Goal: Communication & Community: Answer question/provide support

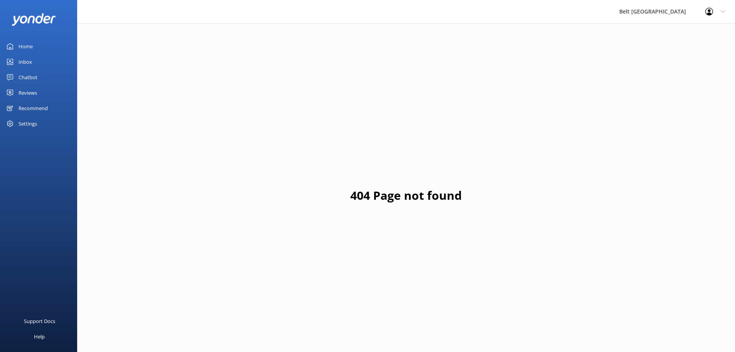
click at [32, 76] on div "Chatbot" at bounding box center [28, 76] width 19 height 15
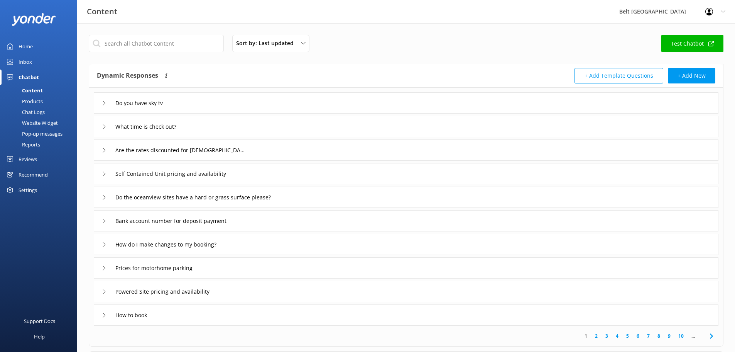
click at [28, 64] on div "Inbox" at bounding box center [26, 61] width 14 height 15
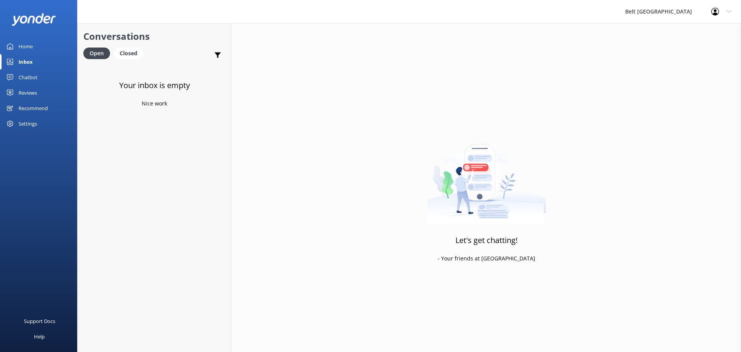
click at [30, 93] on div "Reviews" at bounding box center [28, 92] width 19 height 15
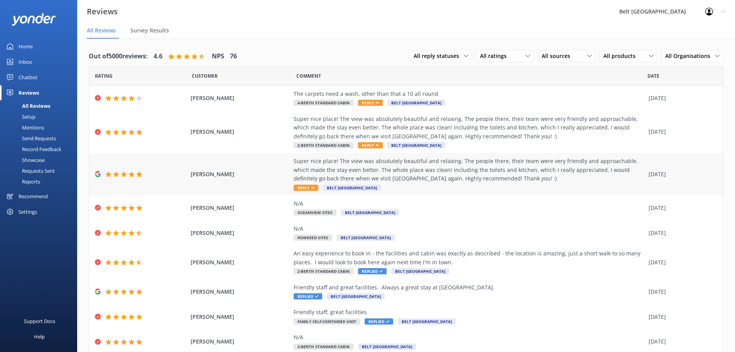
click at [294, 188] on span "Reply" at bounding box center [306, 188] width 25 height 6
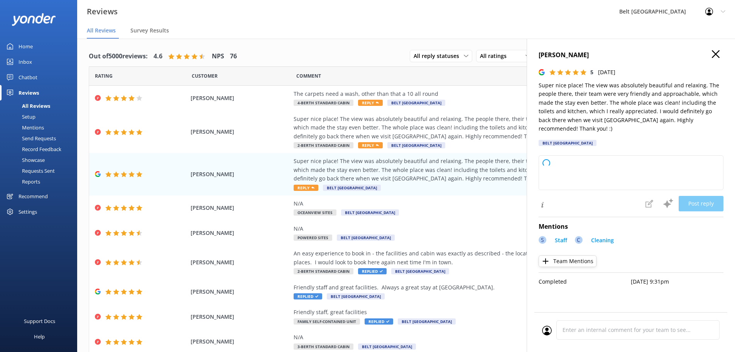
type textarea "Thank you so much for your wonderful review! We're thrilled you enjoyed your st…"
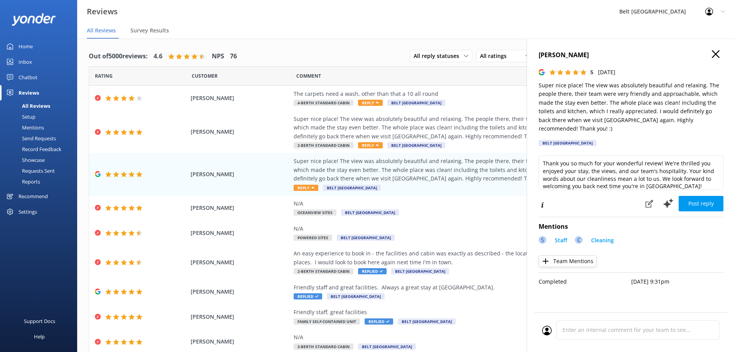
scroll to position [4, 0]
click at [708, 203] on button "Post reply" at bounding box center [701, 203] width 45 height 15
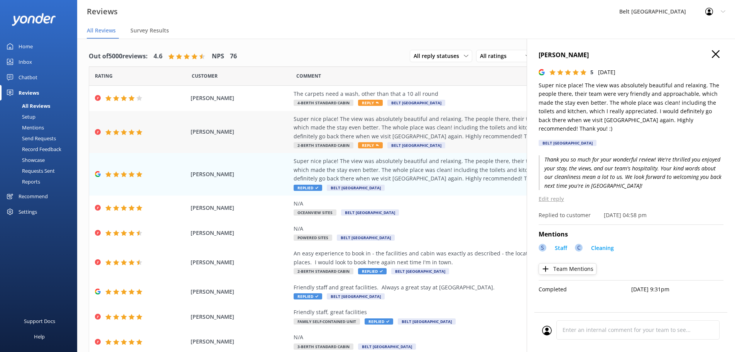
click at [363, 144] on span "Reply" at bounding box center [370, 145] width 25 height 6
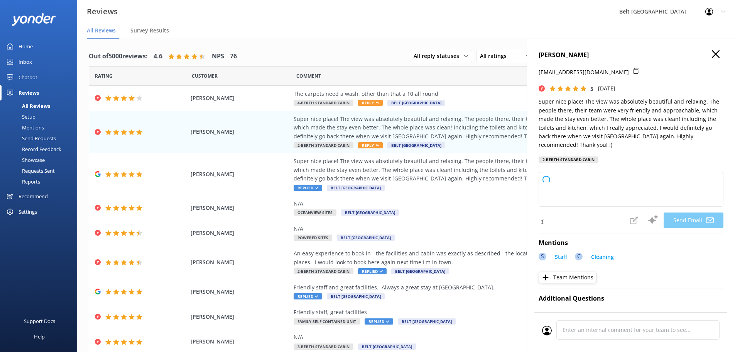
type textarea "Thank you so much for your wonderful review, [PERSON_NAME]! We're delighted to …"
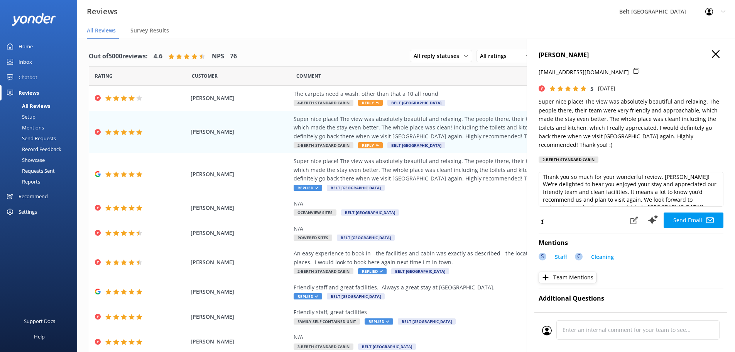
scroll to position [0, 0]
drag, startPoint x: 677, startPoint y: 221, endPoint x: 544, endPoint y: 195, distance: 135.6
click at [677, 221] on button "Send Email" at bounding box center [694, 219] width 60 height 15
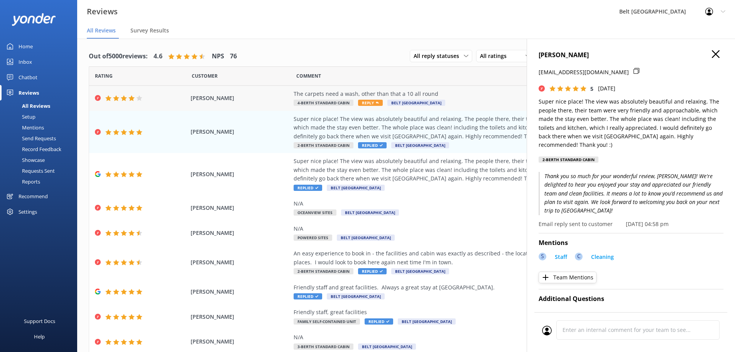
click at [363, 103] on span "Reply" at bounding box center [370, 103] width 25 height 6
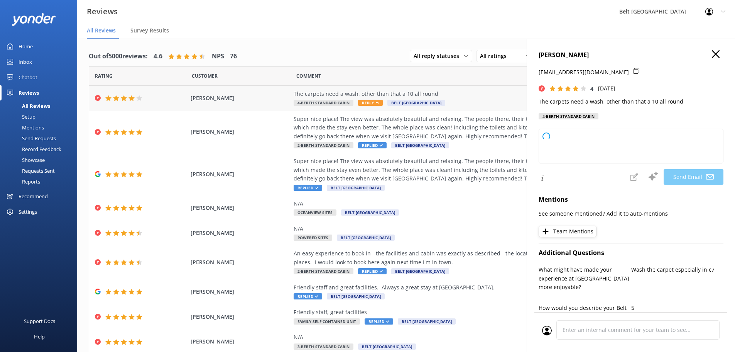
type textarea "Thank you for your feedback, [PERSON_NAME]! We're glad you enjoyed your stay ov…"
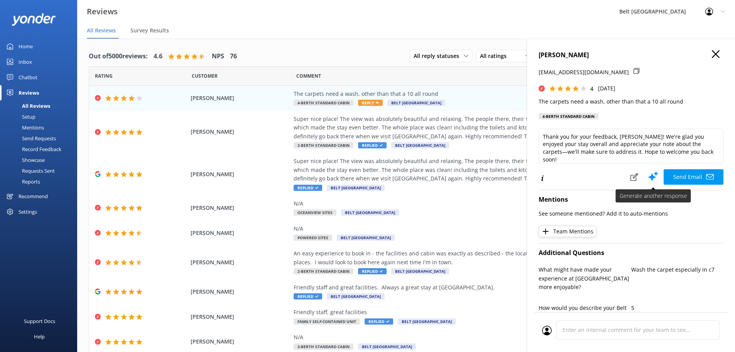
click at [687, 176] on button "Send Email" at bounding box center [694, 176] width 60 height 15
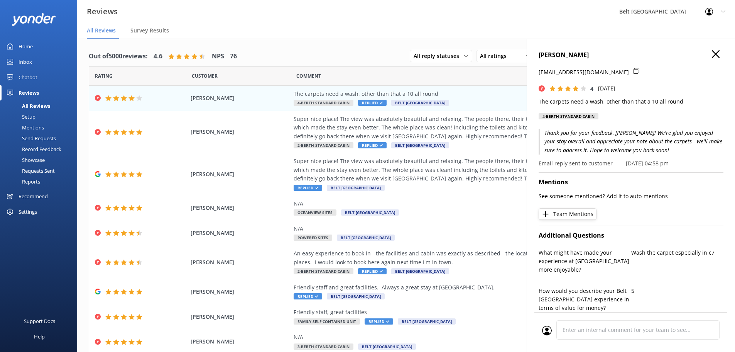
click at [712, 56] on use "button" at bounding box center [716, 54] width 8 height 8
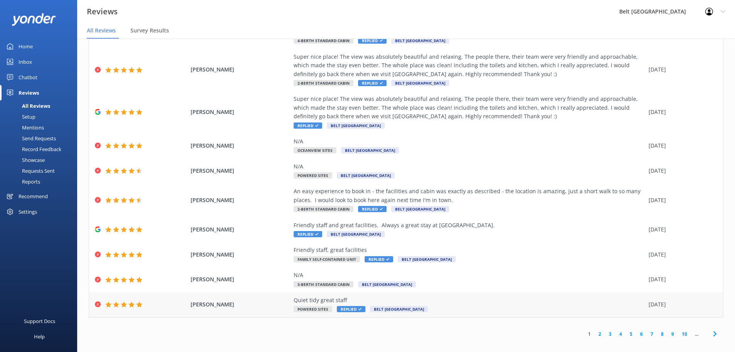
scroll to position [15, 0]
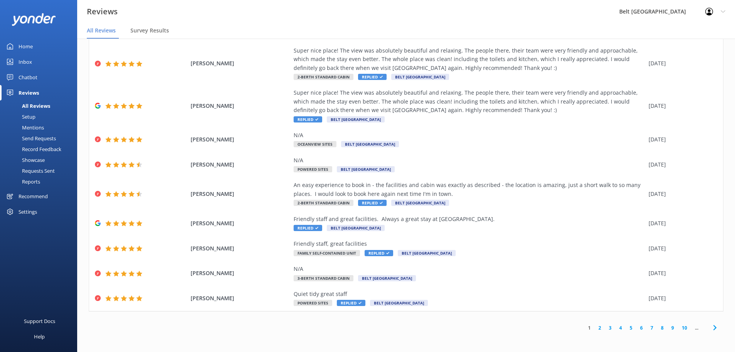
click at [595, 328] on link "2" at bounding box center [600, 327] width 10 height 7
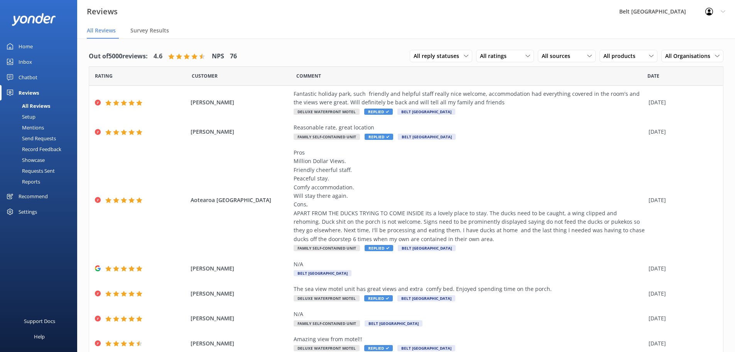
scroll to position [15, 0]
